Goal: Transaction & Acquisition: Purchase product/service

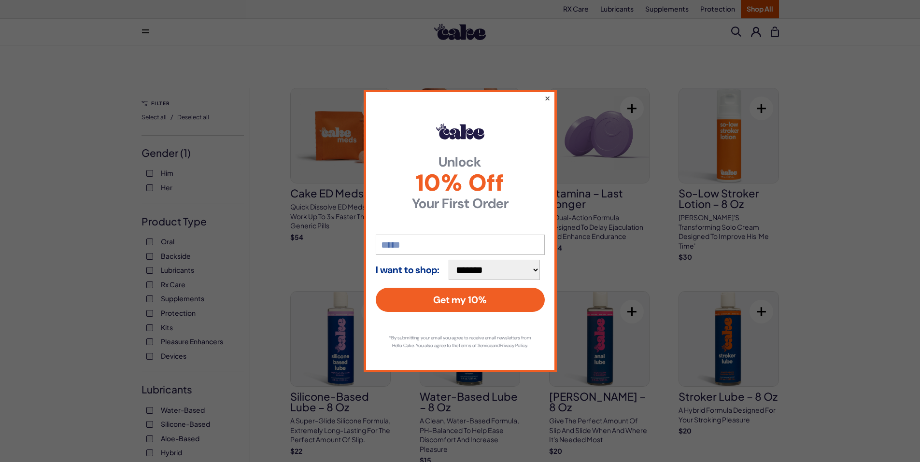
click at [548, 94] on button "×" at bounding box center [547, 98] width 6 height 12
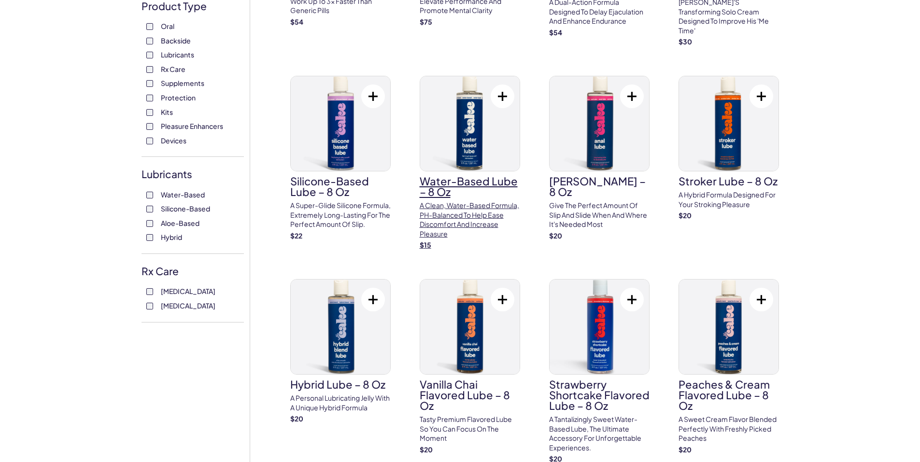
scroll to position [193, 0]
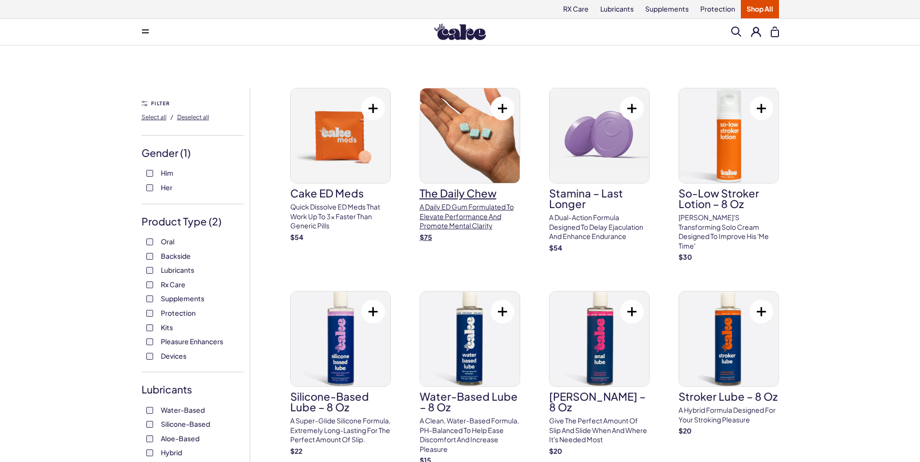
click at [445, 163] on img at bounding box center [469, 135] width 99 height 95
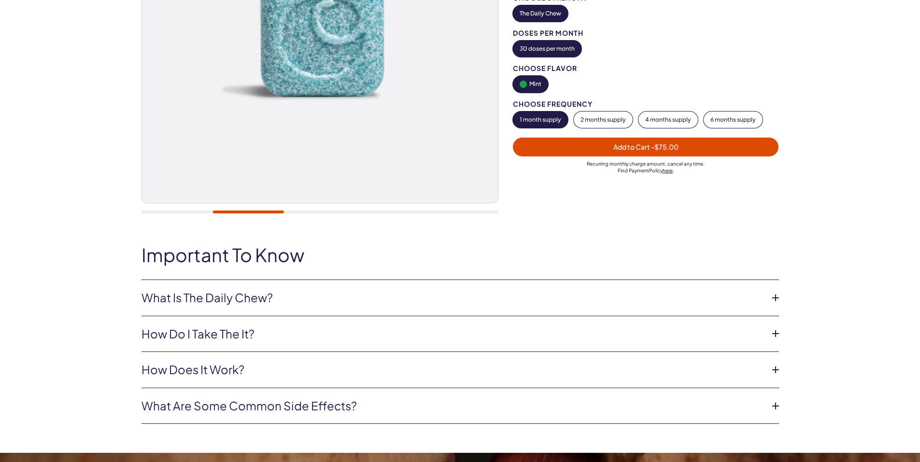
scroll to position [241, 0]
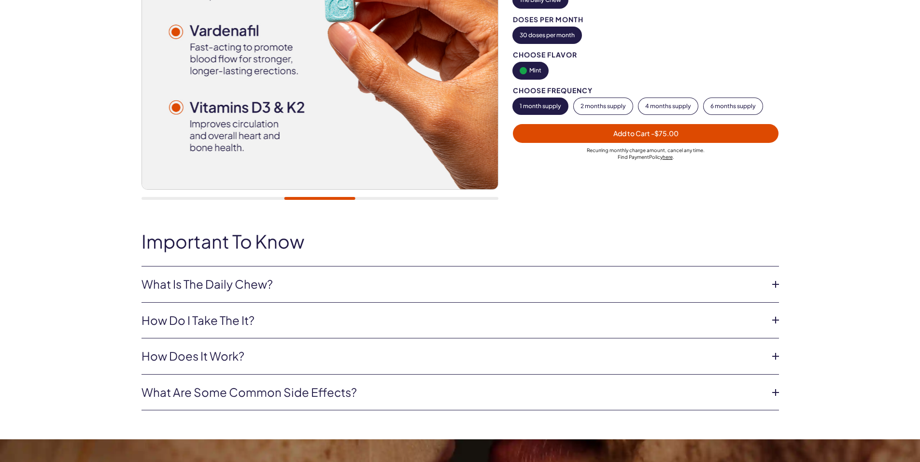
click at [329, 286] on link "What Is The Daily Chew?" at bounding box center [452, 284] width 622 height 16
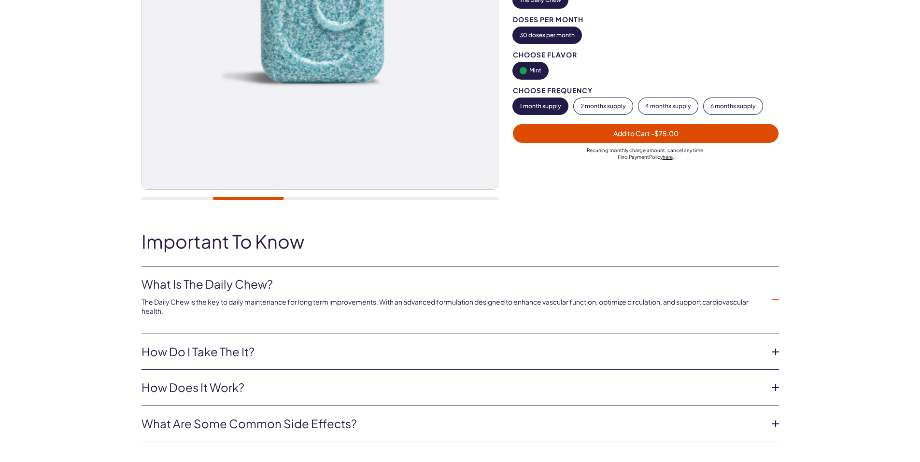
click at [323, 350] on link "How do i take the it?" at bounding box center [452, 352] width 622 height 16
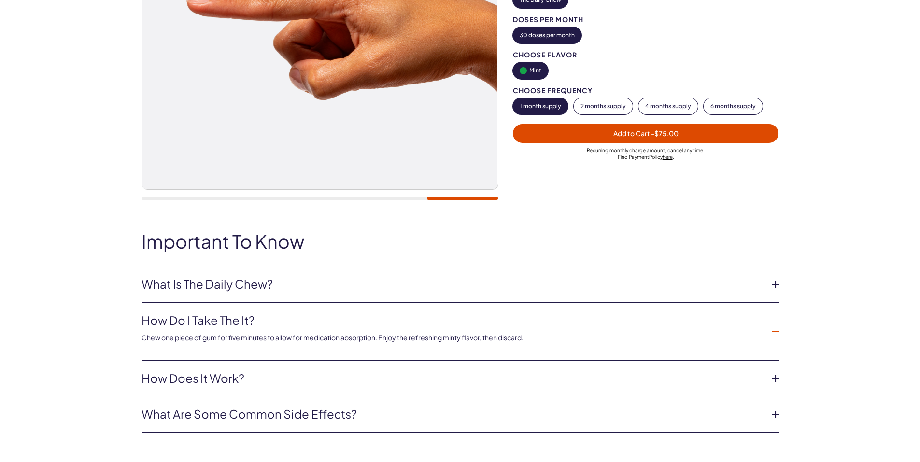
click at [332, 374] on link "How Does it Work?" at bounding box center [452, 378] width 622 height 16
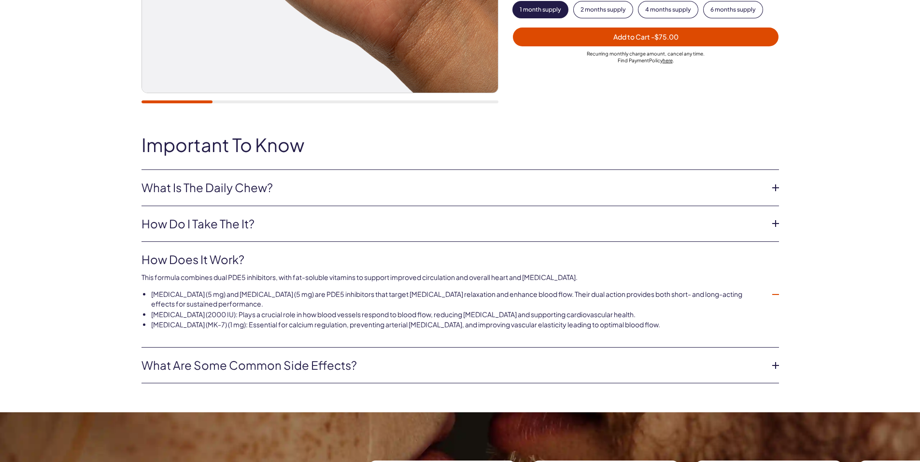
scroll to position [386, 0]
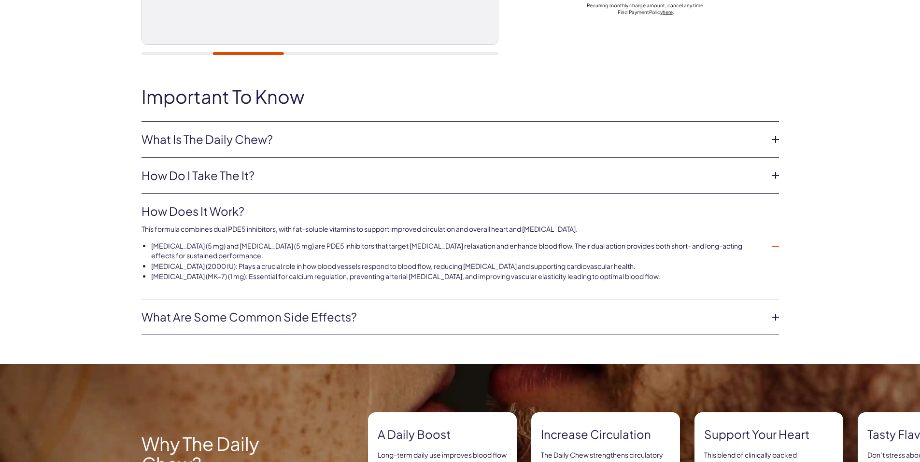
click at [328, 310] on link "What are some common side effects?" at bounding box center [452, 317] width 622 height 16
